Goal: Information Seeking & Learning: Understand process/instructions

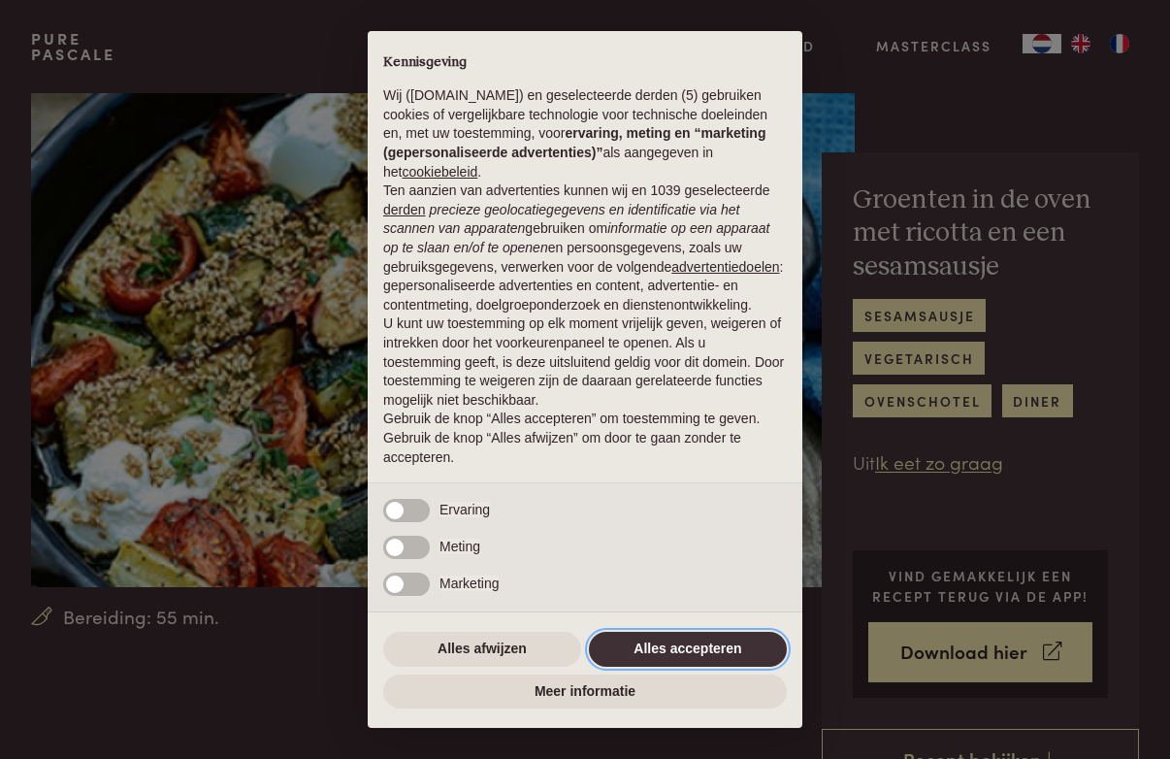
click at [706, 654] on button "Alles accepteren" at bounding box center [688, 649] width 198 height 35
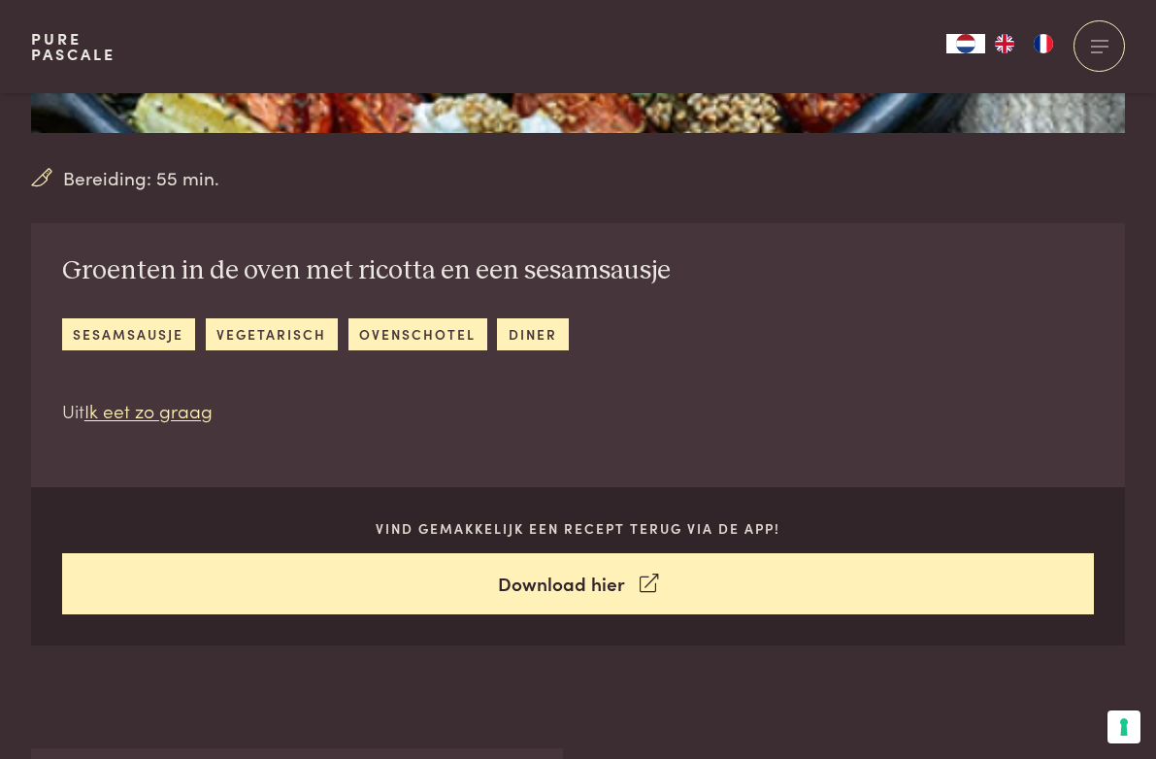
scroll to position [582, 0]
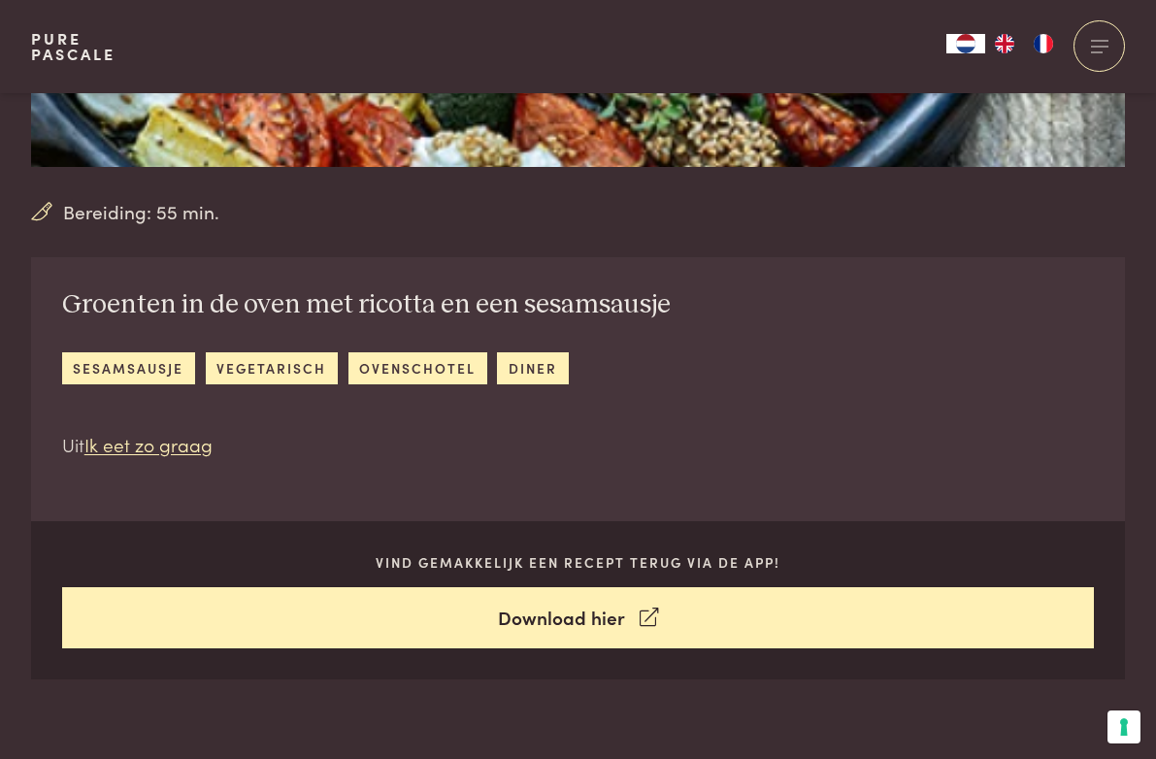
click at [0, 0] on link "Recept bekijken" at bounding box center [0, 0] width 0 height 0
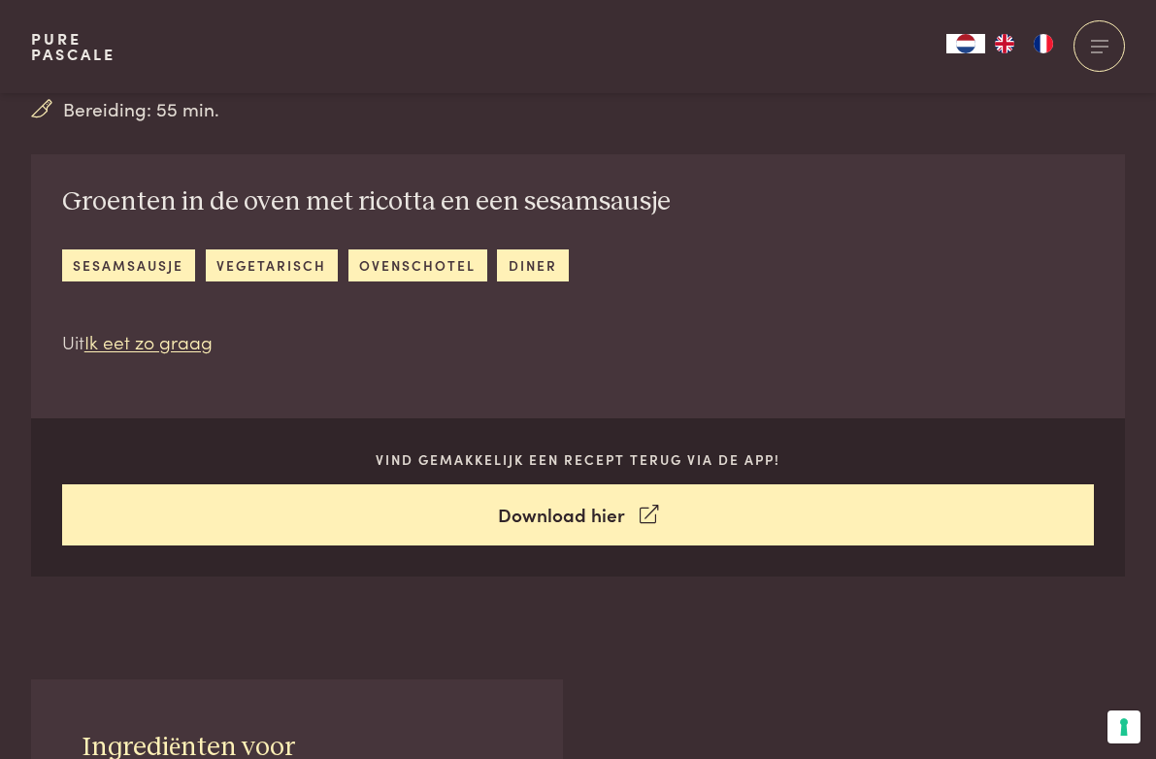
scroll to position [679, 0]
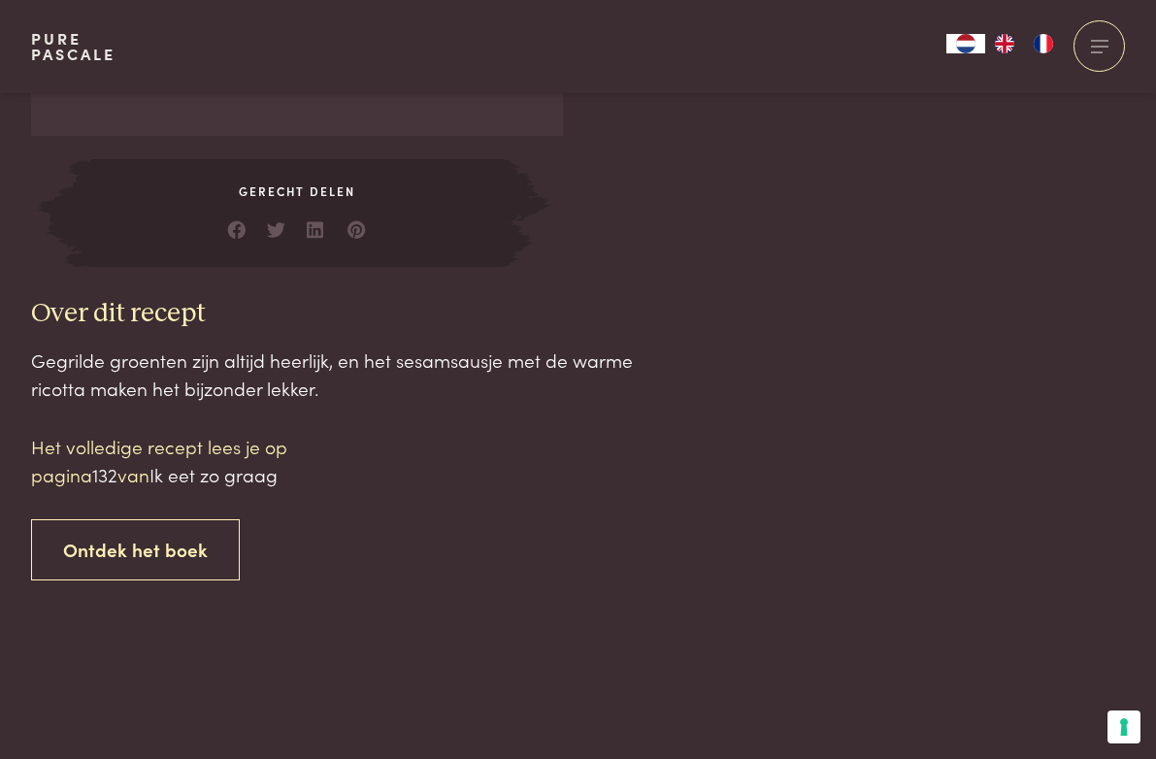
scroll to position [1848, 0]
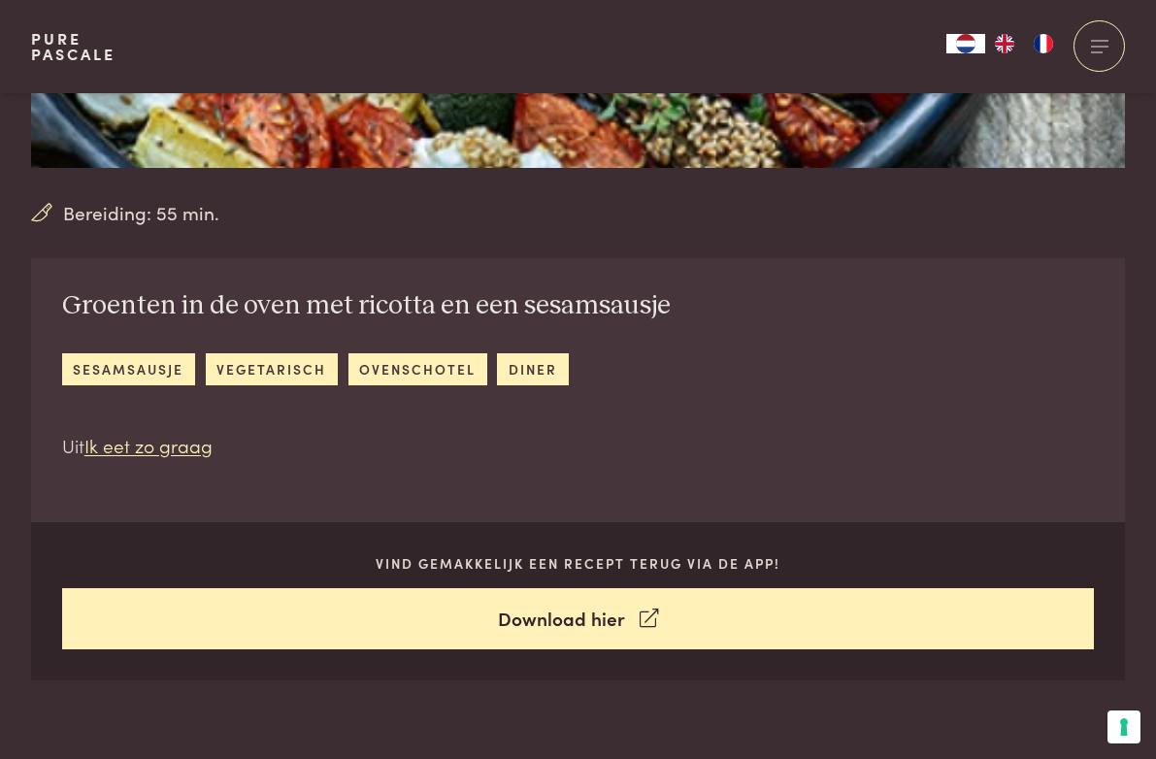
scroll to position [490, 0]
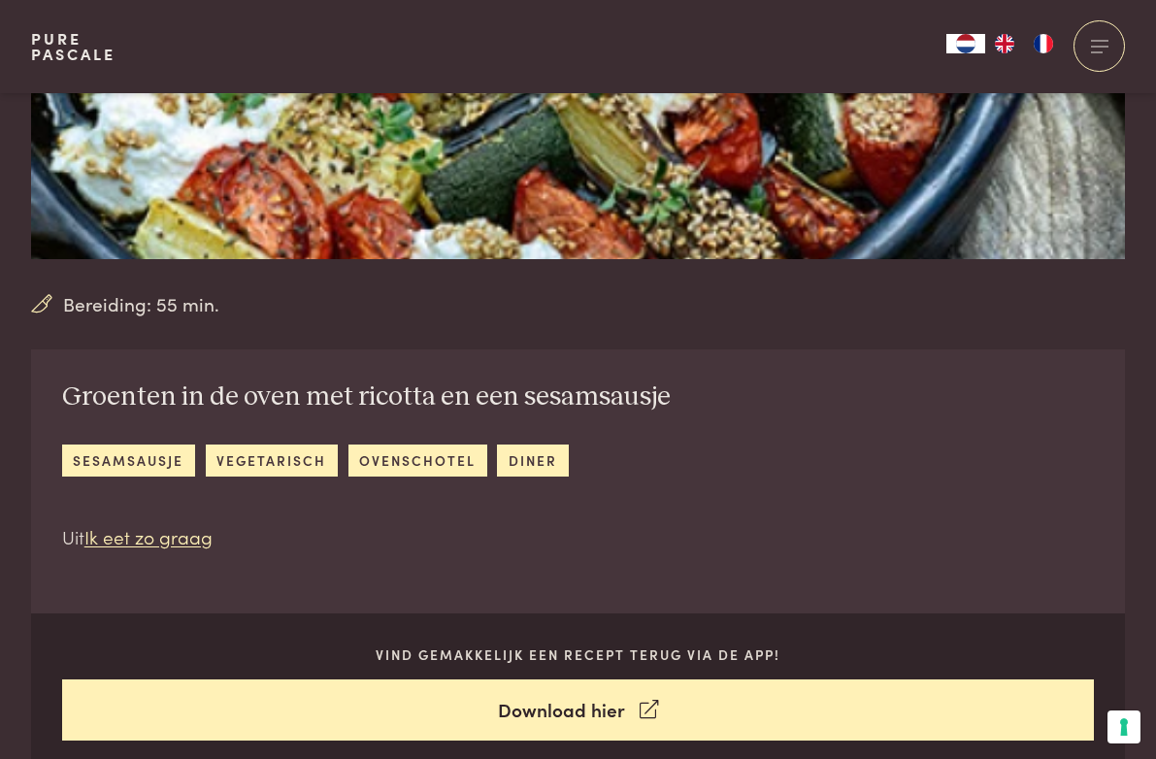
click at [0, 0] on link "Recept bekijken" at bounding box center [0, 0] width 0 height 0
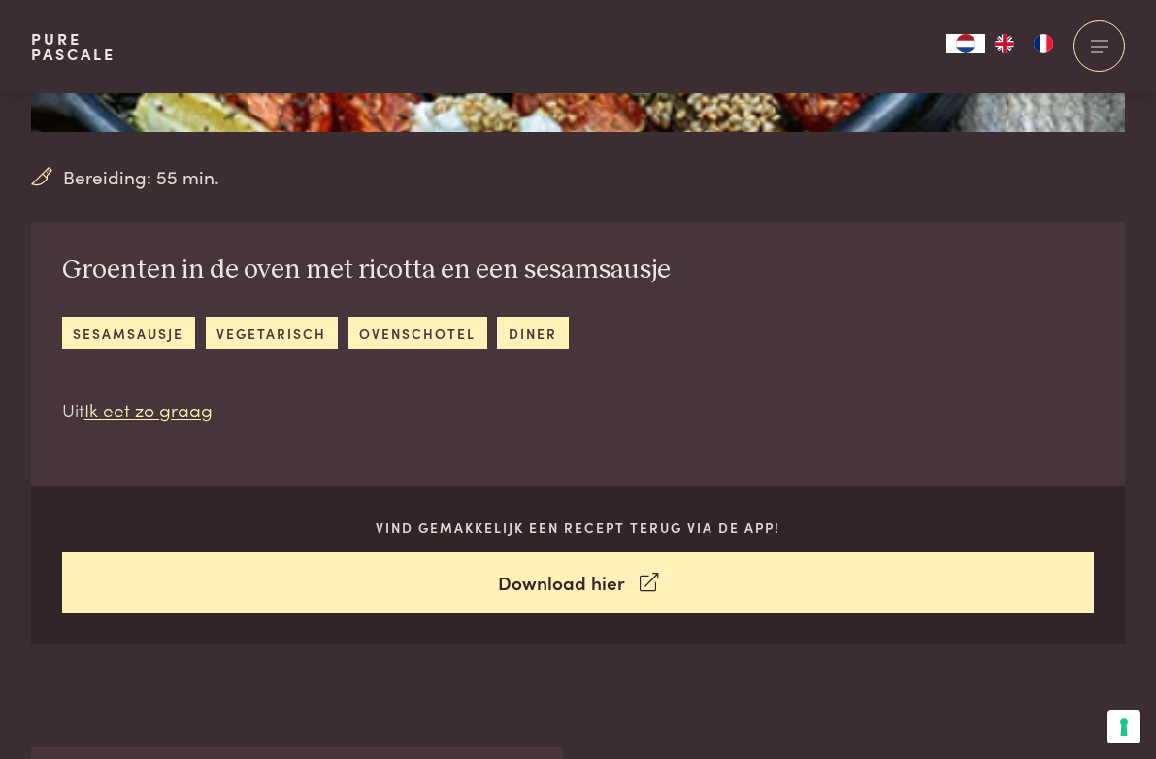
scroll to position [602, 0]
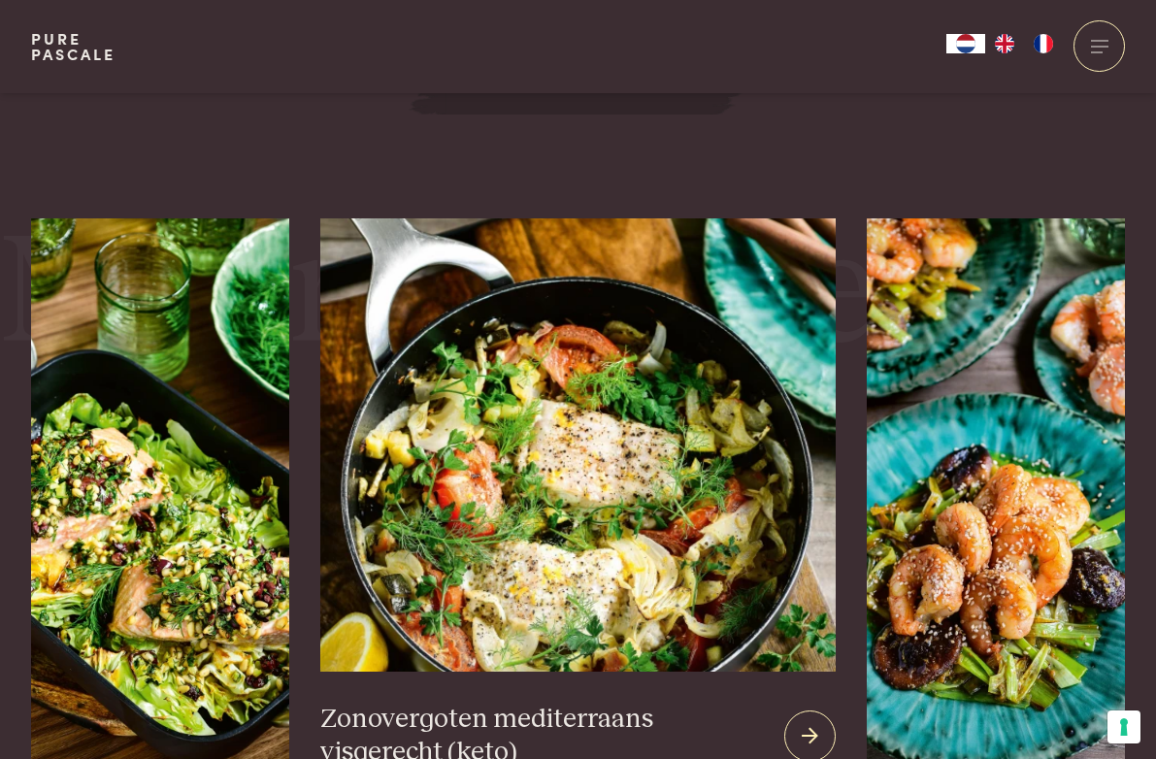
scroll to position [3304, 0]
